Goal: Information Seeking & Learning: Learn about a topic

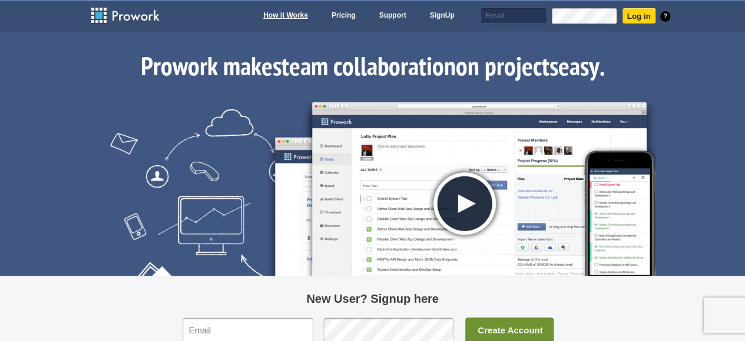
click at [293, 16] on link "How it Works" at bounding box center [285, 16] width 57 height 16
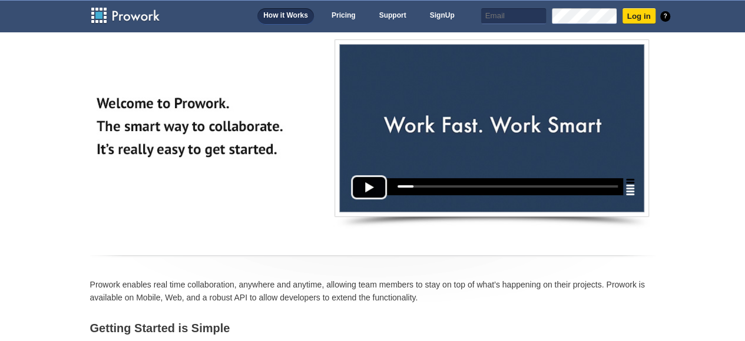
click at [359, 188] on img at bounding box center [491, 133] width 316 height 190
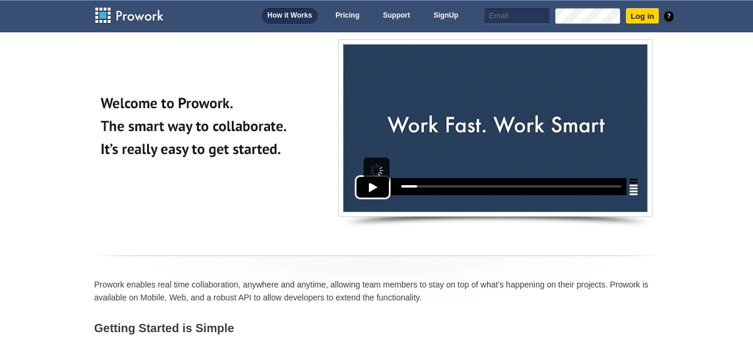
click at [375, 167] on div at bounding box center [377, 171] width 26 height 26
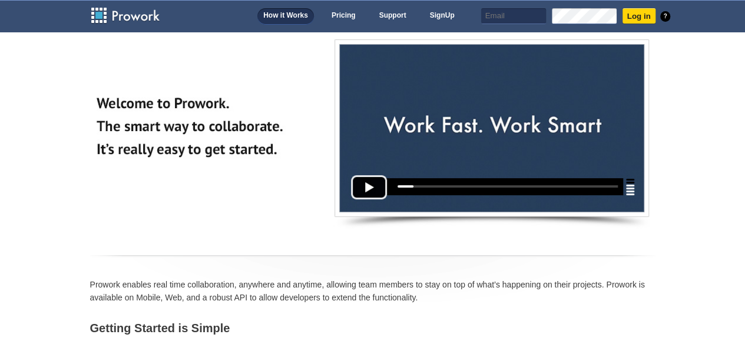
click at [367, 187] on img at bounding box center [491, 133] width 316 height 190
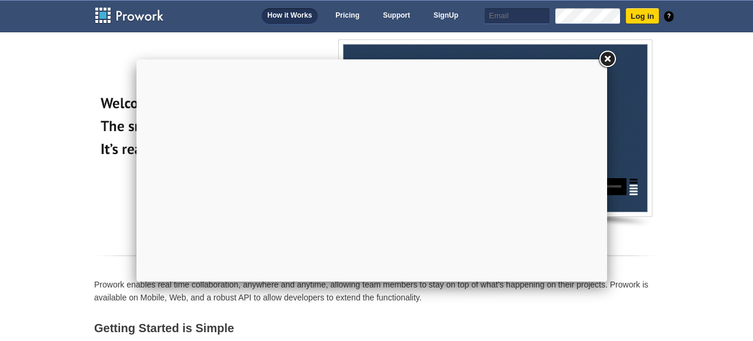
click at [611, 56] on link at bounding box center [607, 59] width 21 height 21
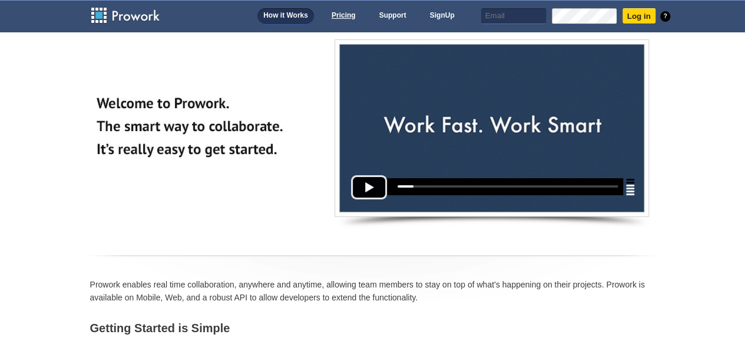
click at [341, 15] on link "Pricing" at bounding box center [343, 16] width 36 height 16
